Goal: Task Accomplishment & Management: Manage account settings

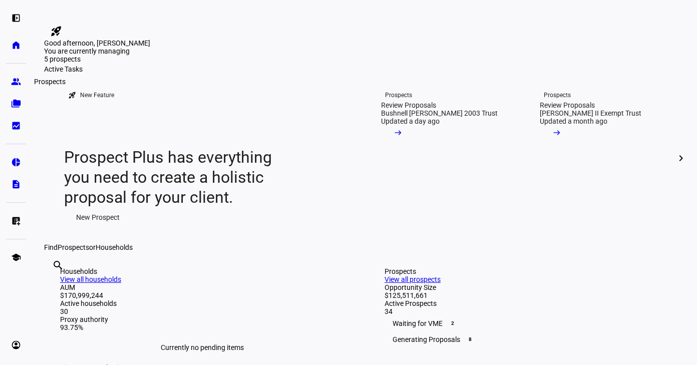
click at [12, 85] on eth-mat-symbol "group" at bounding box center [16, 82] width 10 height 10
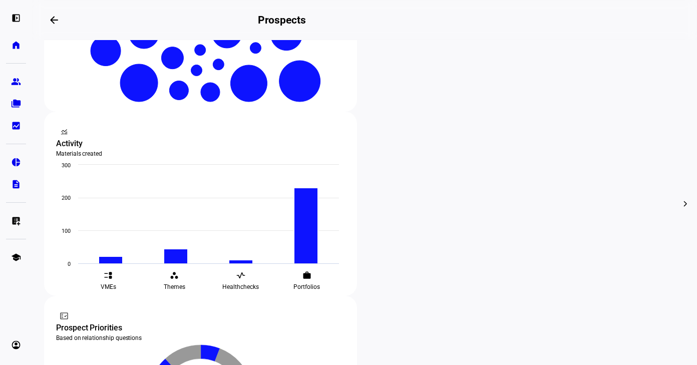
scroll to position [305, 0]
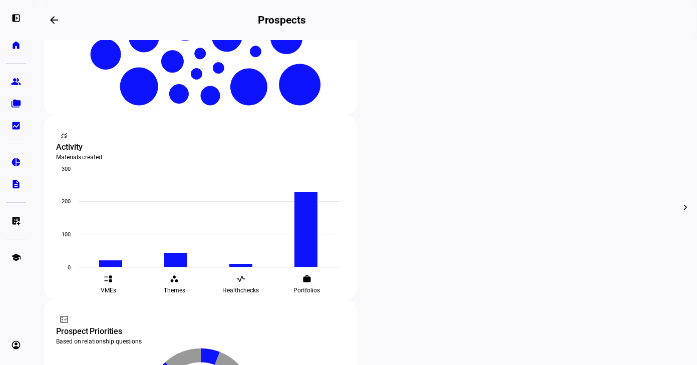
click at [334, 56] on div at bounding box center [348, 182] width 697 height 365
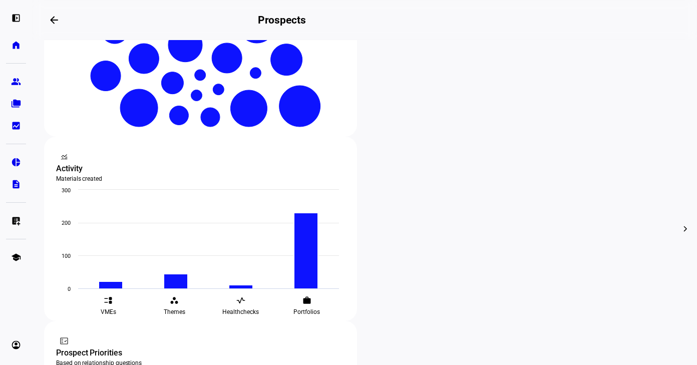
scroll to position [281, 0]
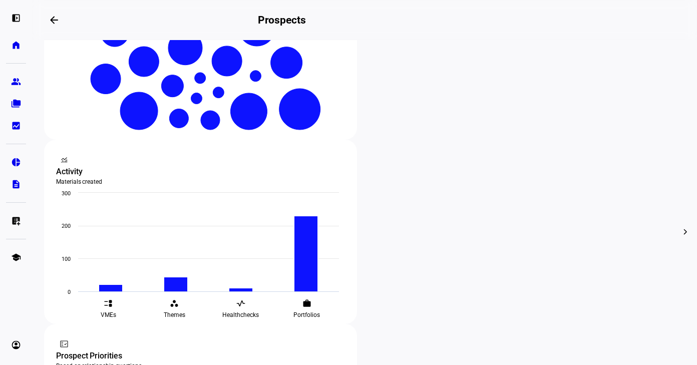
drag, startPoint x: 322, startPoint y: 71, endPoint x: 287, endPoint y: 71, distance: 34.5
drag, startPoint x: 285, startPoint y: 71, endPoint x: 336, endPoint y: 71, distance: 50.6
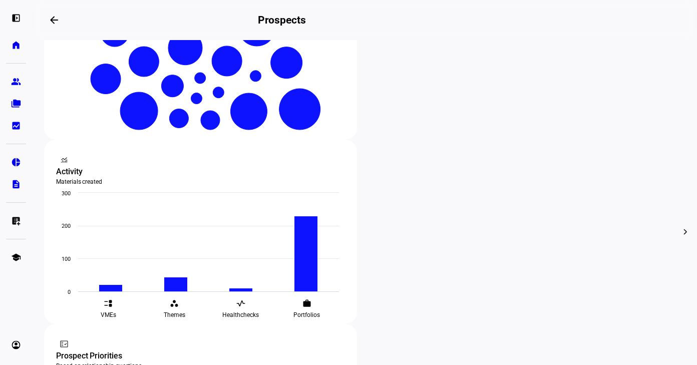
drag, startPoint x: 338, startPoint y: 72, endPoint x: 278, endPoint y: 70, distance: 60.1
drag, startPoint x: 320, startPoint y: 69, endPoint x: 287, endPoint y: 69, distance: 33.5
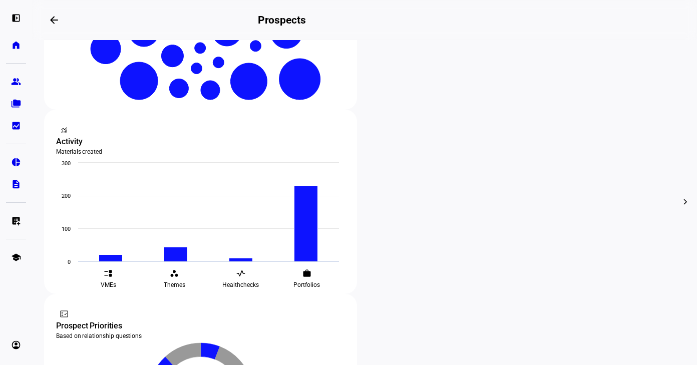
scroll to position [300, 0]
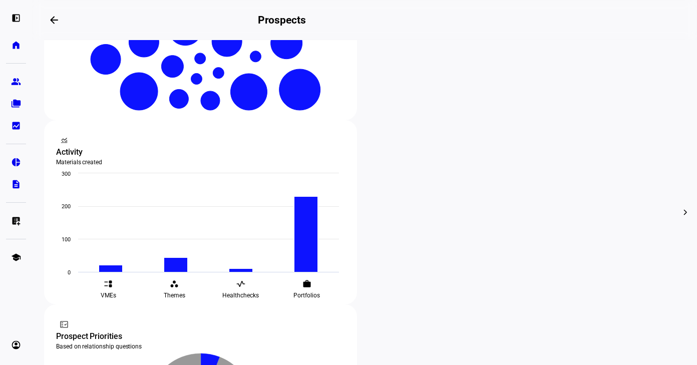
click at [416, 113] on span "Archive" at bounding box center [424, 117] width 23 height 8
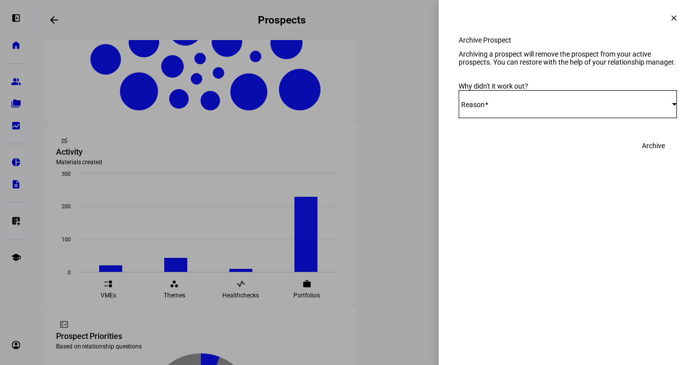
click at [610, 108] on div "Select Reason" at bounding box center [565, 104] width 213 height 8
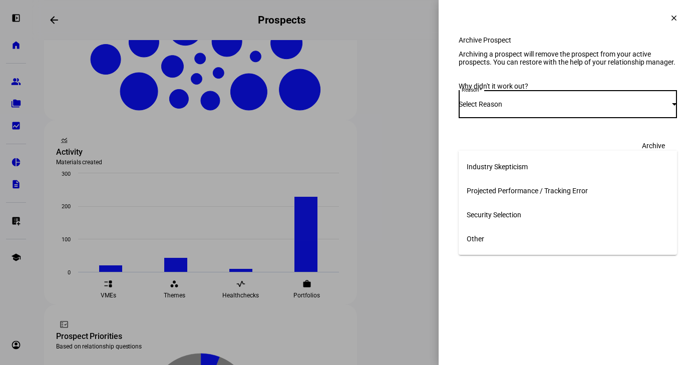
click at [493, 227] on mat-option "Other" at bounding box center [568, 239] width 218 height 24
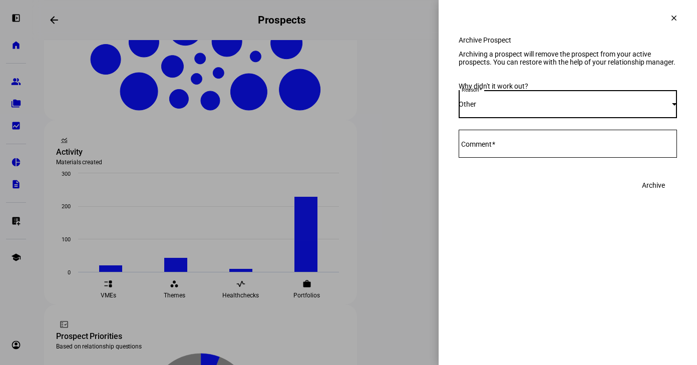
click at [547, 150] on textarea "Comment" at bounding box center [568, 144] width 218 height 12
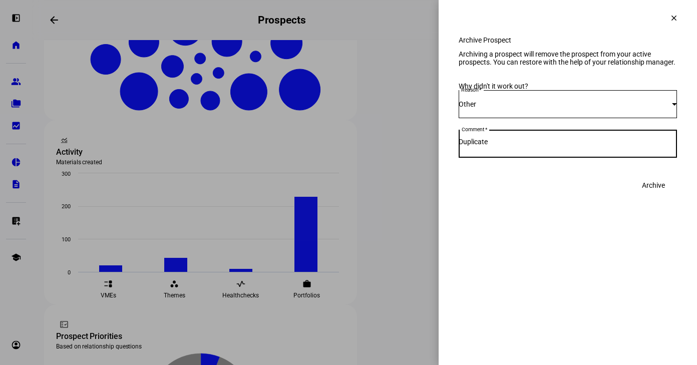
type textarea "Duplicate"
click at [663, 195] on span "Archive" at bounding box center [653, 185] width 23 height 20
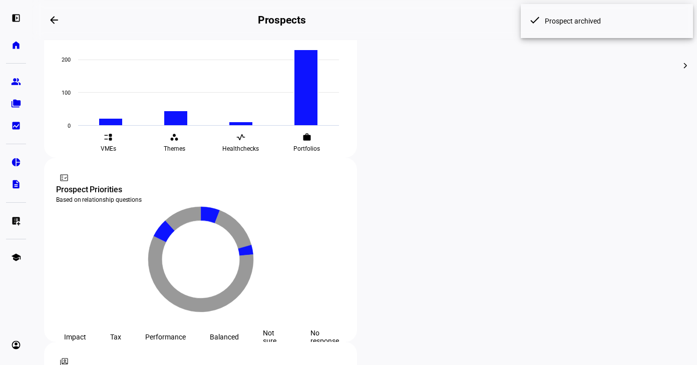
scroll to position [351, 0]
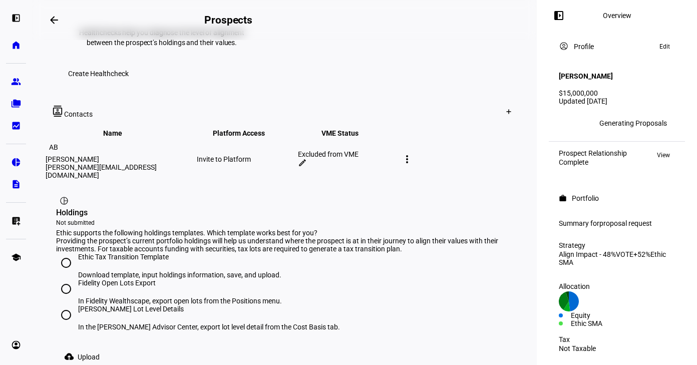
scroll to position [505, 0]
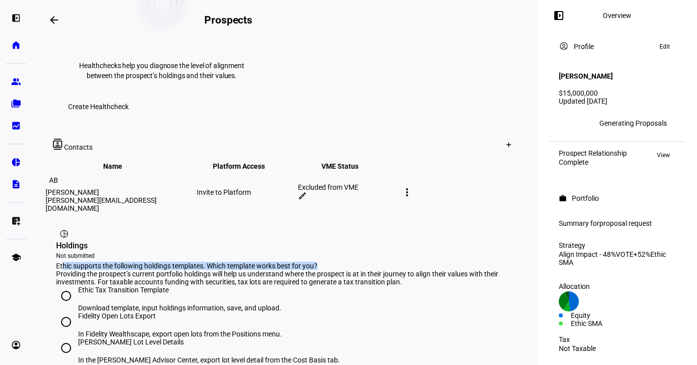
drag, startPoint x: 338, startPoint y: 147, endPoint x: 63, endPoint y: 145, distance: 275.8
click at [63, 262] on div "Ethic supports the following holdings templates. Which template works best for …" at bounding box center [284, 266] width 457 height 8
click at [61, 262] on div "Ethic supports the following holdings templates. Which template works best for …" at bounding box center [284, 266] width 457 height 8
drag, startPoint x: 58, startPoint y: 147, endPoint x: 325, endPoint y: 148, distance: 267.3
click at [325, 262] on div "Ethic supports the following holdings templates. Which template works best for …" at bounding box center [284, 266] width 457 height 8
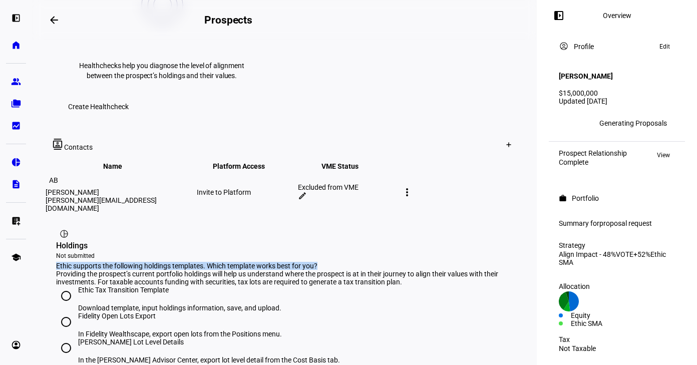
click at [325, 262] on div "Ethic supports the following holdings templates. Which template works best for …" at bounding box center [284, 266] width 457 height 8
drag, startPoint x: 325, startPoint y: 148, endPoint x: 57, endPoint y: 146, distance: 267.8
click at [57, 262] on div "Ethic supports the following holdings templates. Which template works best for …" at bounding box center [284, 266] width 457 height 8
drag, startPoint x: 57, startPoint y: 146, endPoint x: 330, endPoint y: 147, distance: 273.3
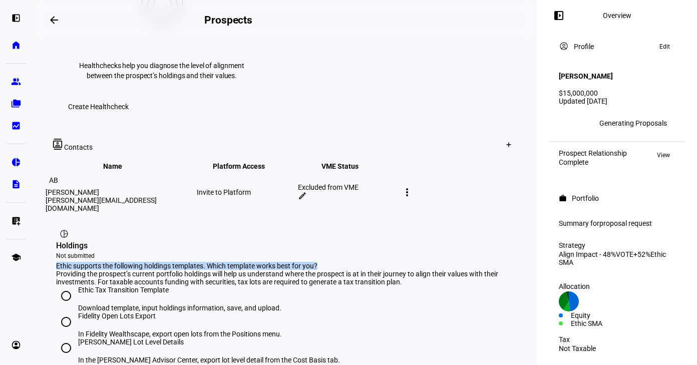
click at [330, 262] on div "Ethic supports the following holdings templates. Which template works best for …" at bounding box center [284, 266] width 457 height 8
drag, startPoint x: 333, startPoint y: 148, endPoint x: 56, endPoint y: 148, distance: 277.3
click at [56, 214] on eth-card-medium "pie_chart Holdings Not submitted Ethic supports the following holdings template…" at bounding box center [284, 313] width 481 height 198
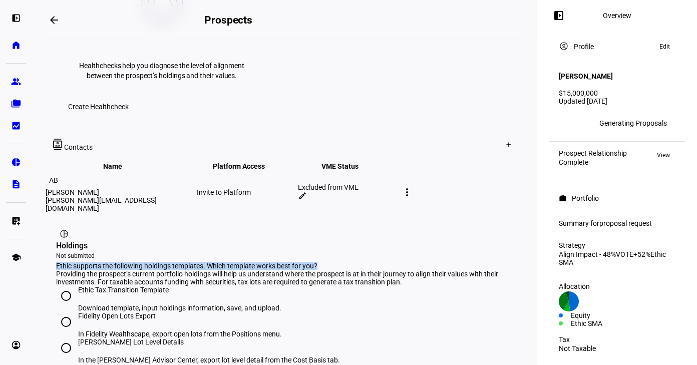
drag, startPoint x: 56, startPoint y: 148, endPoint x: 389, endPoint y: 148, distance: 332.9
click at [389, 262] on div "Ethic supports the following holdings templates. Which template works best for …" at bounding box center [284, 266] width 457 height 8
click at [339, 262] on div "Ethic supports the following holdings templates. Which template works best for …" at bounding box center [284, 266] width 457 height 8
drag, startPoint x: 320, startPoint y: 149, endPoint x: 55, endPoint y: 152, distance: 265.3
click at [55, 214] on eth-card-medium "pie_chart Holdings Not submitted Ethic supports the following holdings template…" at bounding box center [284, 313] width 481 height 198
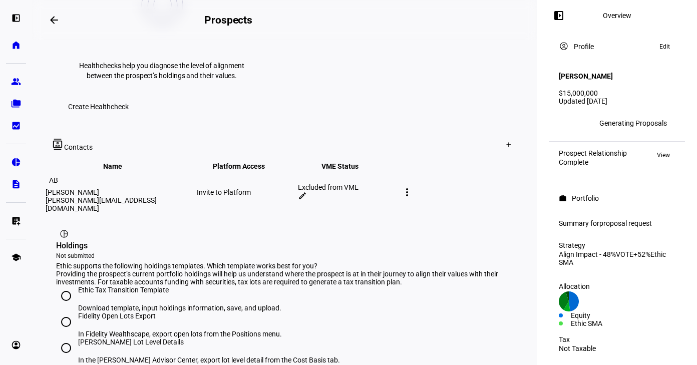
click at [121, 270] on div "Providing the prospect’s current portfolio holdings will help us understand whe…" at bounding box center [284, 278] width 457 height 16
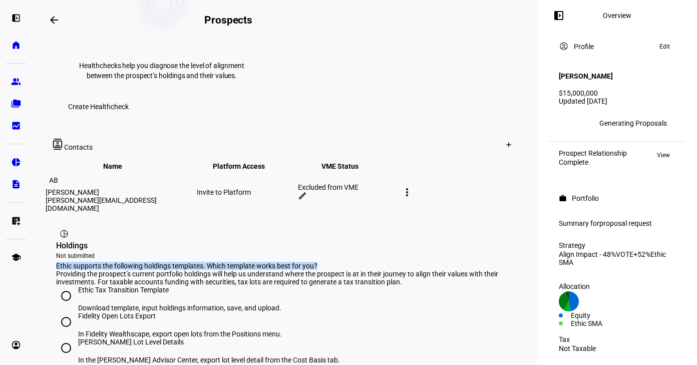
drag, startPoint x: 55, startPoint y: 151, endPoint x: 329, endPoint y: 154, distance: 274.3
click at [329, 214] on eth-card-medium "pie_chart Holdings Not submitted Ethic supports the following holdings template…" at bounding box center [284, 313] width 481 height 198
click at [335, 262] on div "Ethic supports the following holdings templates. Which template works best for …" at bounding box center [284, 266] width 457 height 8
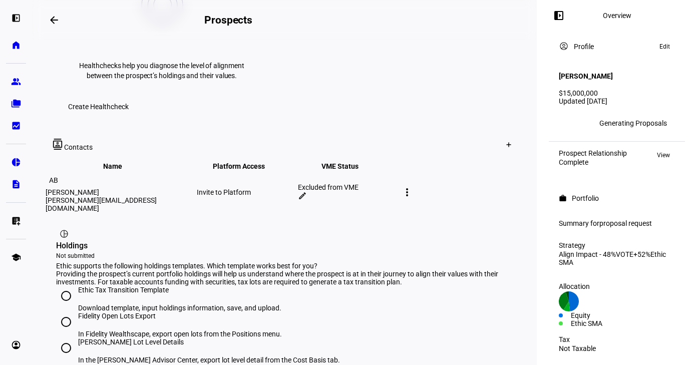
scroll to position [519, 0]
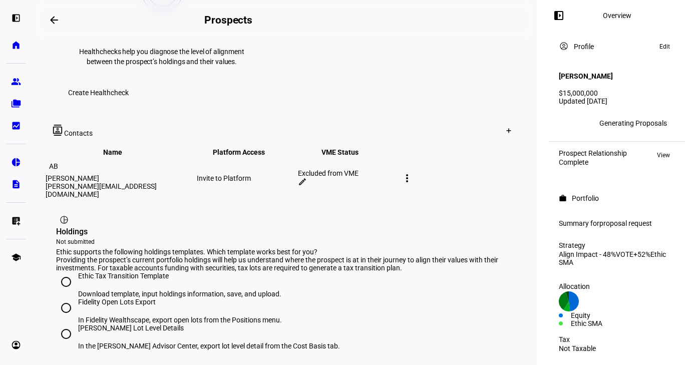
click at [330, 248] on div "Ethic supports the following holdings templates. Which template works best for …" at bounding box center [284, 252] width 457 height 8
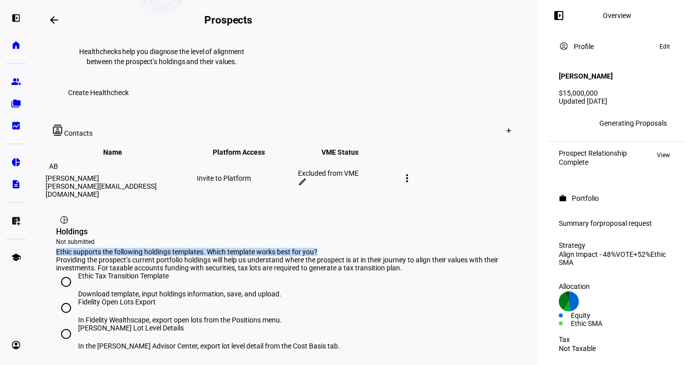
drag, startPoint x: 330, startPoint y: 138, endPoint x: 57, endPoint y: 137, distance: 273.3
click at [57, 248] on div "Ethic supports the following holdings templates. Which template works best for …" at bounding box center [284, 252] width 457 height 8
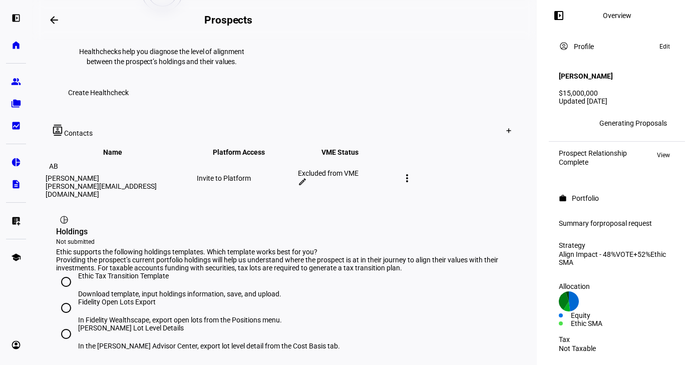
click at [235, 256] on div "Providing the prospect’s current portfolio holdings will help us understand whe…" at bounding box center [284, 264] width 457 height 16
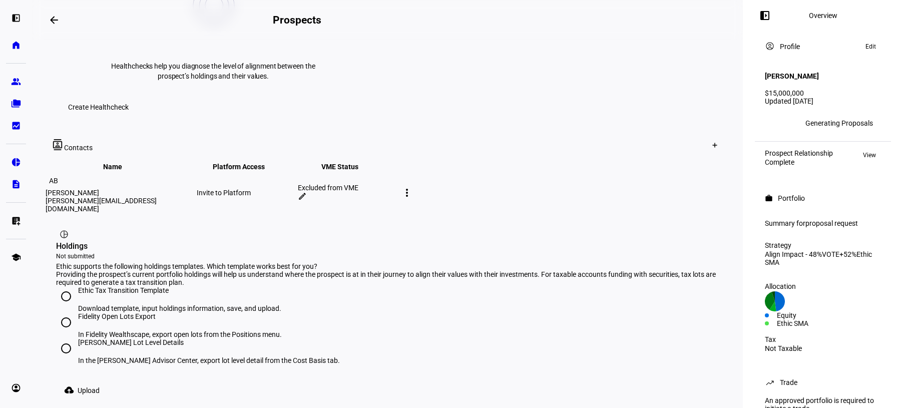
scroll to position [505, 0]
